Goal: Use online tool/utility: Utilize a website feature to perform a specific function

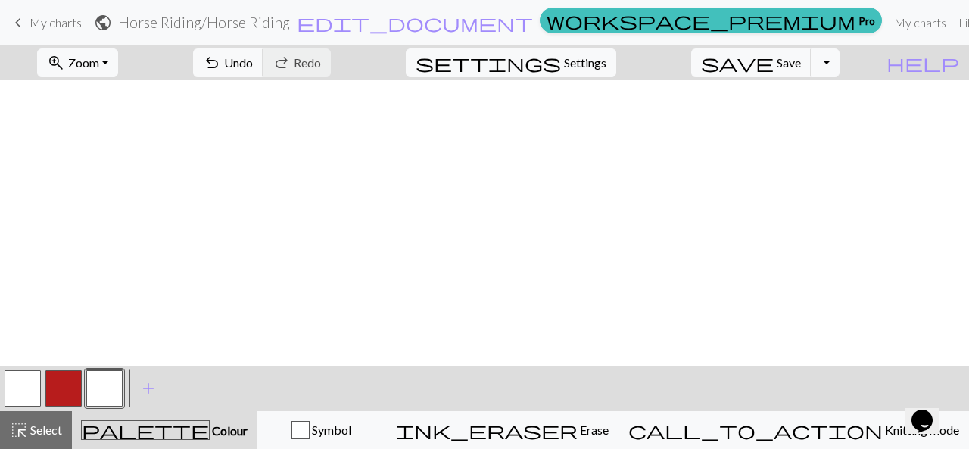
scroll to position [399, 0]
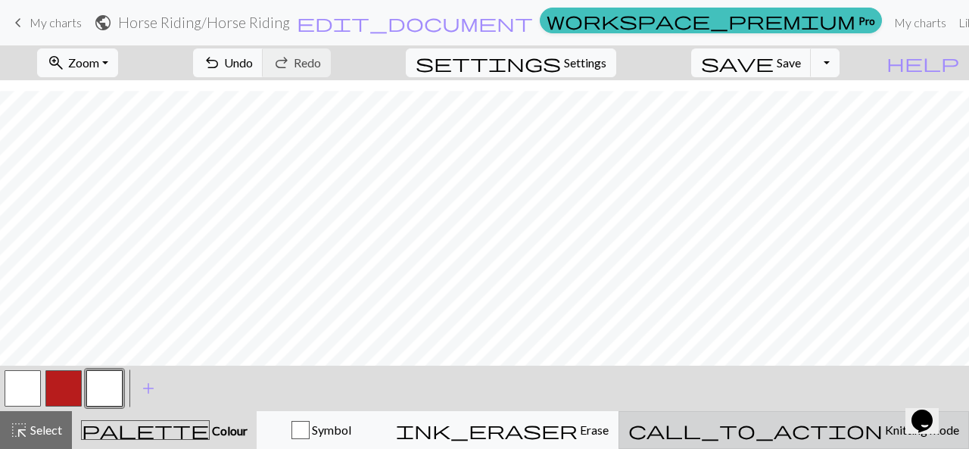
click at [883, 422] on span "Knitting mode" at bounding box center [921, 429] width 76 height 14
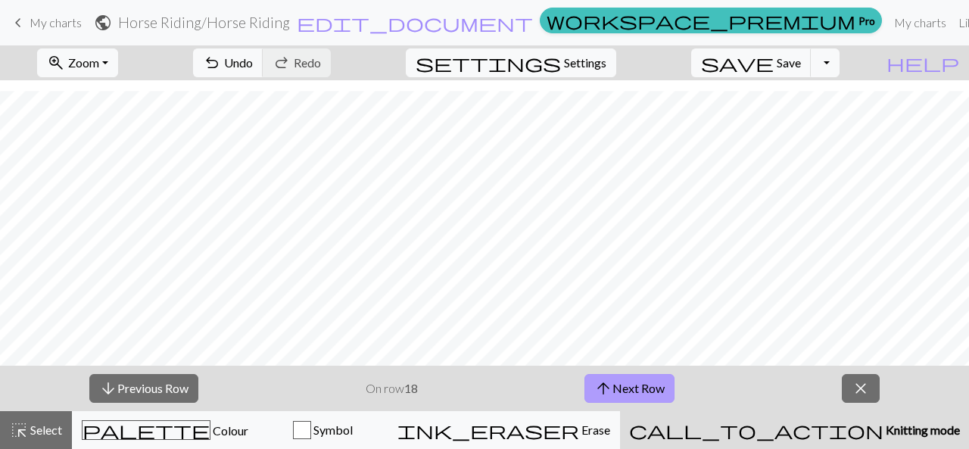
click at [645, 392] on button "arrow_upward Next Row" at bounding box center [629, 388] width 90 height 29
click at [639, 381] on button "arrow_upward Next Row" at bounding box center [629, 388] width 90 height 29
click at [188, 395] on button "arrow_downward Previous Row" at bounding box center [143, 388] width 109 height 29
click at [178, 389] on button "arrow_downward Previous Row" at bounding box center [143, 388] width 109 height 29
click at [178, 384] on button "arrow_downward Previous Row" at bounding box center [143, 388] width 109 height 29
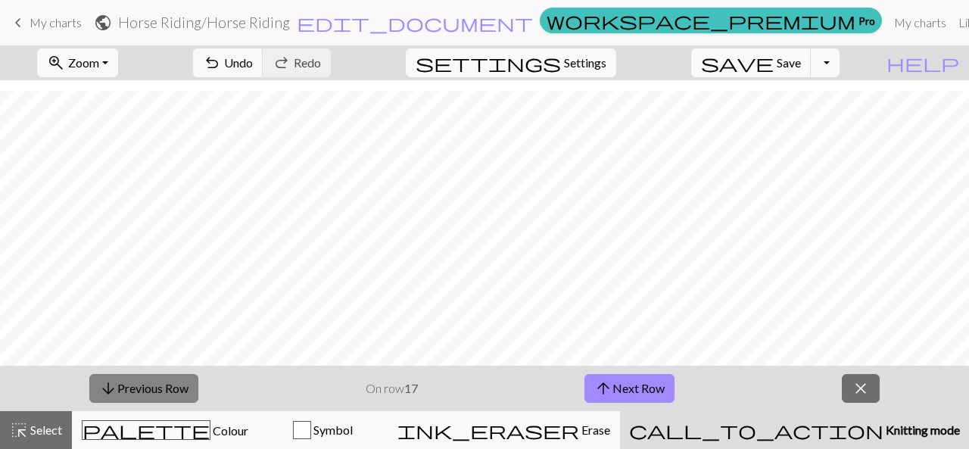
click at [170, 391] on button "arrow_downward Previous Row" at bounding box center [143, 388] width 109 height 29
click at [170, 386] on button "arrow_downward Previous Row" at bounding box center [143, 388] width 109 height 29
click at [172, 385] on button "arrow_downward Previous Row" at bounding box center [143, 388] width 109 height 29
click at [176, 388] on button "arrow_downward Previous Row" at bounding box center [143, 388] width 109 height 29
click at [170, 394] on button "arrow_downward Previous Row" at bounding box center [143, 388] width 109 height 29
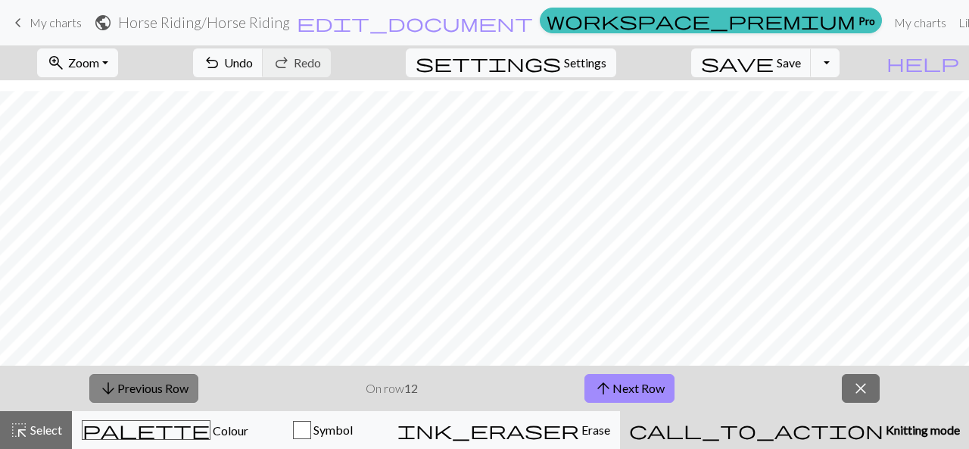
click at [170, 389] on button "arrow_downward Previous Row" at bounding box center [143, 388] width 109 height 29
click at [157, 389] on button "arrow_downward Previous Row" at bounding box center [143, 388] width 109 height 29
click at [155, 397] on button "arrow_downward Previous Row" at bounding box center [143, 388] width 109 height 29
click at [162, 386] on button "arrow_downward Previous Row" at bounding box center [144, 388] width 109 height 29
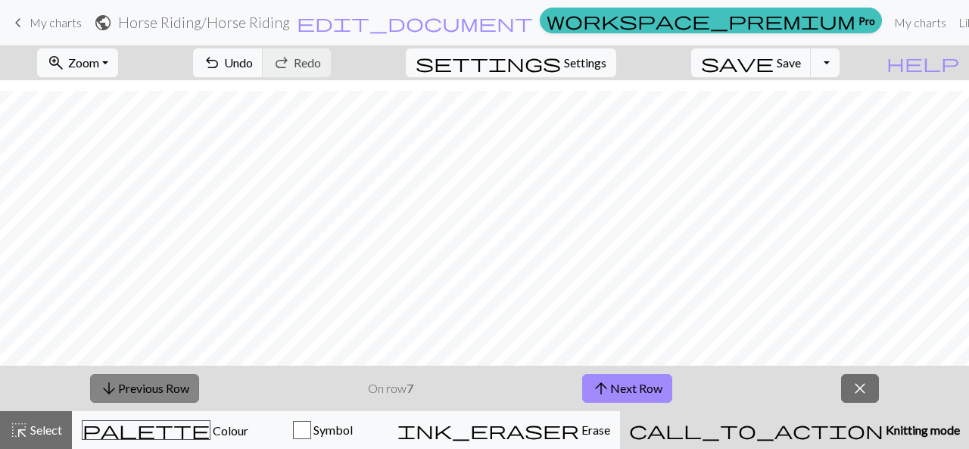
click at [162, 391] on button "arrow_downward Previous Row" at bounding box center [144, 388] width 109 height 29
click at [163, 385] on button "arrow_downward Previous Row" at bounding box center [144, 388] width 109 height 29
click at [163, 388] on button "arrow_downward Previous Row" at bounding box center [144, 388] width 109 height 29
click at [164, 391] on button "arrow_downward Previous Row" at bounding box center [144, 388] width 109 height 29
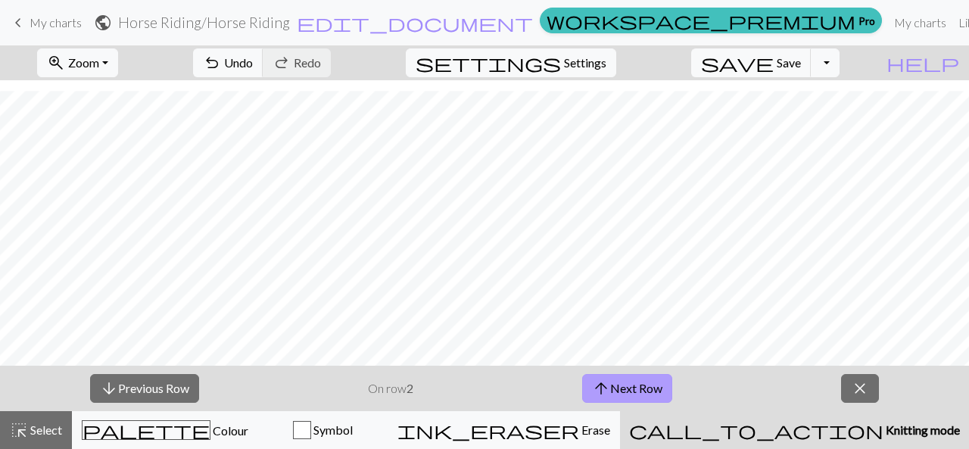
click at [624, 391] on button "arrow_upward Next Row" at bounding box center [627, 388] width 90 height 29
click at [631, 395] on button "arrow_upward Next Row" at bounding box center [627, 388] width 90 height 29
click at [646, 386] on button "arrow_upward Next Row" at bounding box center [627, 388] width 90 height 29
click at [651, 395] on button "arrow_upward Next Row" at bounding box center [627, 388] width 90 height 29
click at [654, 394] on button "arrow_upward Next Row" at bounding box center [627, 388] width 90 height 29
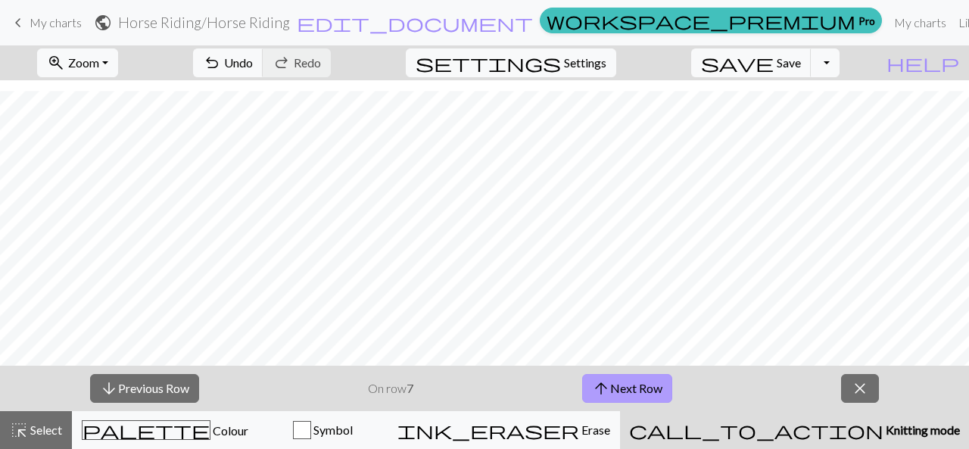
click at [638, 395] on button "arrow_upward Next Row" at bounding box center [627, 388] width 90 height 29
click at [643, 394] on button "arrow_upward Next Row" at bounding box center [627, 388] width 90 height 29
click at [623, 395] on button "arrow_upward Next Row" at bounding box center [627, 388] width 90 height 29
click at [645, 391] on button "arrow_upward Next Row" at bounding box center [629, 388] width 90 height 29
click at [643, 384] on button "arrow_upward Next Row" at bounding box center [629, 388] width 90 height 29
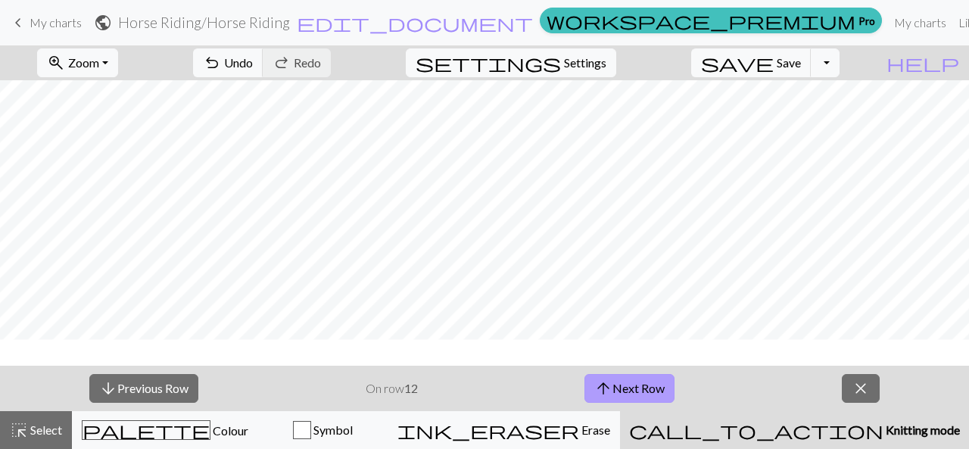
scroll to position [361, 0]
click at [641, 393] on button "arrow_upward Next Row" at bounding box center [629, 388] width 90 height 29
click at [647, 395] on button "arrow_upward Next Row" at bounding box center [629, 388] width 90 height 29
click at [642, 394] on button "arrow_upward Next Row" at bounding box center [629, 388] width 90 height 29
click at [172, 394] on button "arrow_downward Previous Row" at bounding box center [143, 388] width 109 height 29
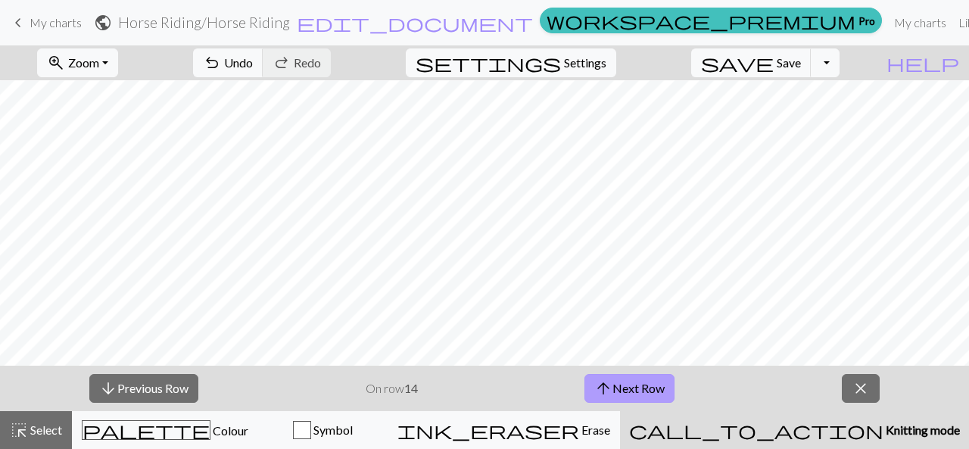
click at [640, 387] on button "arrow_upward Next Row" at bounding box center [629, 388] width 90 height 29
click at [642, 391] on button "arrow_upward Next Row" at bounding box center [629, 388] width 90 height 29
click at [653, 391] on button "arrow_upward Next Row" at bounding box center [629, 388] width 90 height 29
click at [637, 395] on button "arrow_upward Next Row" at bounding box center [629, 388] width 90 height 29
